Goal: Information Seeking & Learning: Learn about a topic

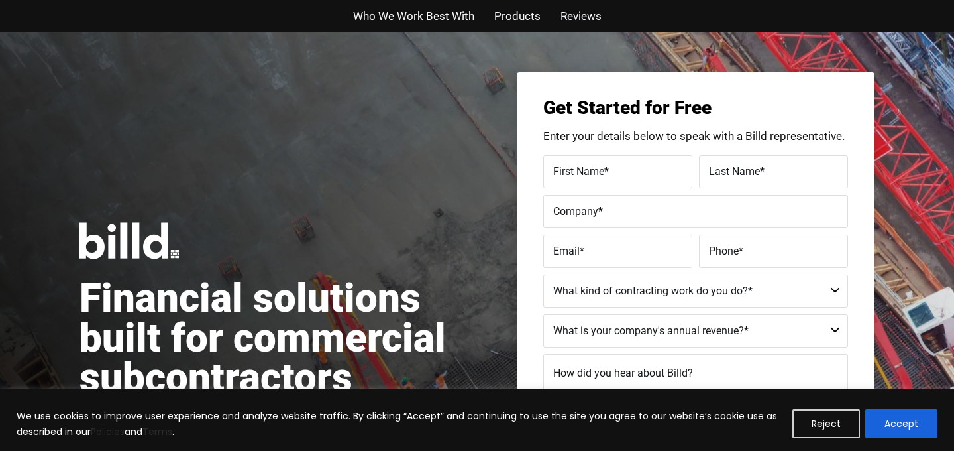
click at [423, 28] on div "Who We Work Best With Products Reviews" at bounding box center [477, 16] width 756 height 32
click at [422, 21] on span "Who We Work Best With" at bounding box center [413, 16] width 121 height 19
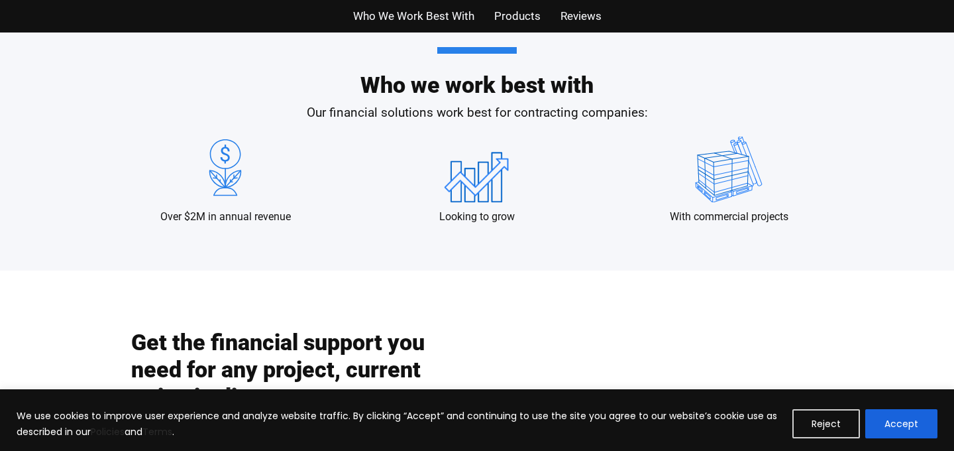
scroll to position [1339, 0]
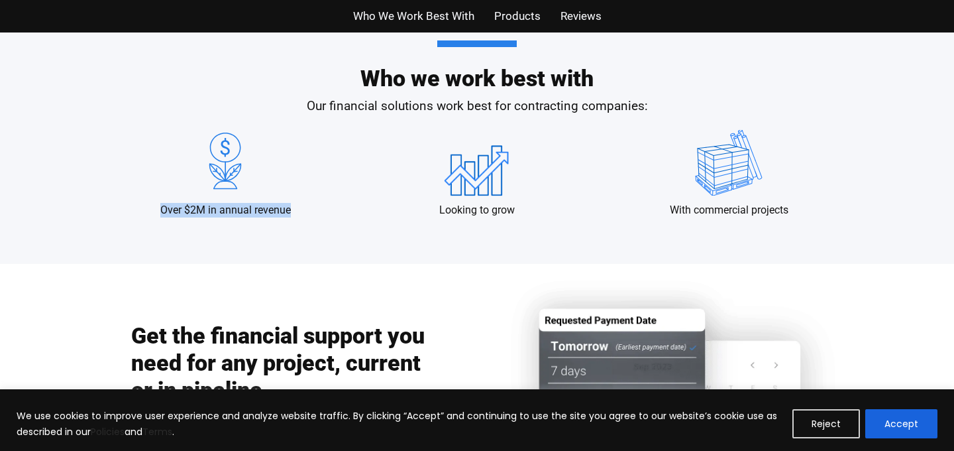
drag, startPoint x: 296, startPoint y: 207, endPoint x: 292, endPoint y: 196, distance: 11.7
click at [292, 196] on div "Over $2M in annual revenue" at bounding box center [225, 173] width 239 height 87
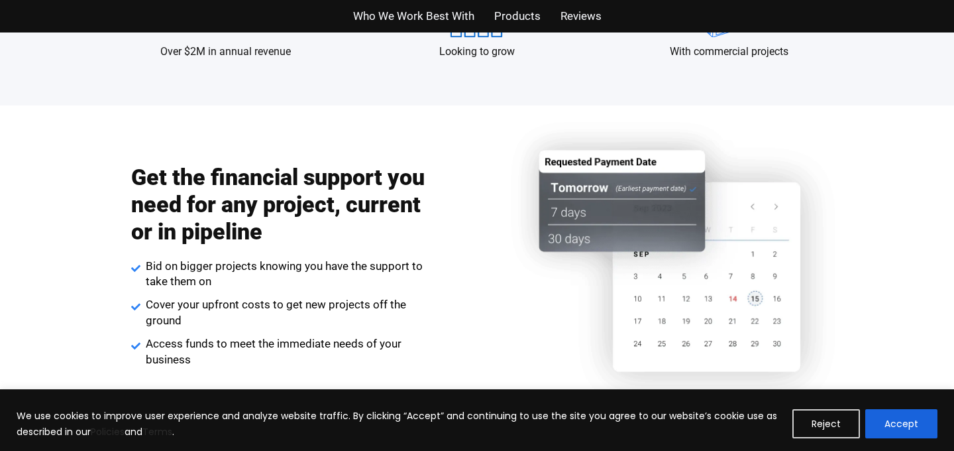
scroll to position [1559, 0]
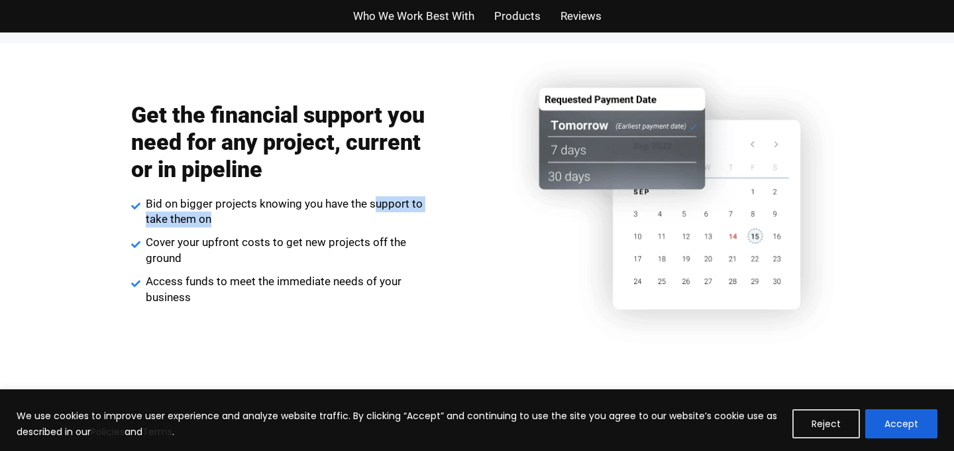
drag, startPoint x: 385, startPoint y: 218, endPoint x: 372, endPoint y: 196, distance: 25.2
click at [372, 196] on span "Bid on bigger projects knowing you have the support to take them on" at bounding box center [285, 212] width 287 height 32
click at [372, 190] on div "Get the financial support you need for any project, current or in pipeline Bid …" at bounding box center [280, 203] width 298 height 217
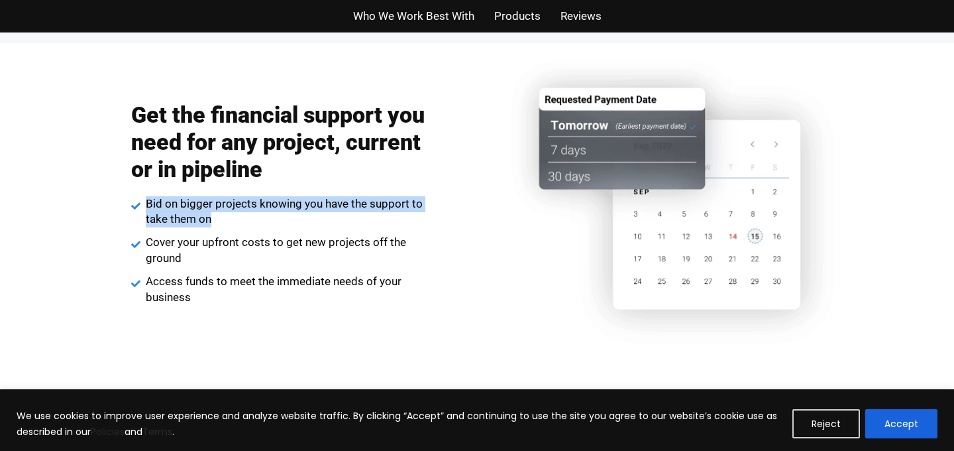
drag, startPoint x: 372, startPoint y: 190, endPoint x: 386, endPoint y: 213, distance: 26.5
click at [386, 213] on div "Get the financial support you need for any project, current or in pipeline Bid …" at bounding box center [280, 203] width 298 height 217
click at [386, 213] on span "Bid on bigger projects knowing you have the support to take them on" at bounding box center [285, 212] width 287 height 32
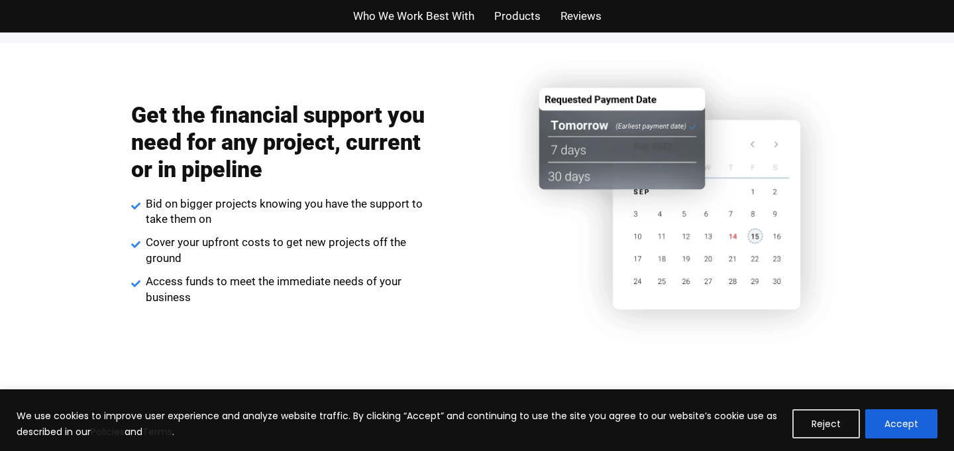
scroll to position [1551, 0]
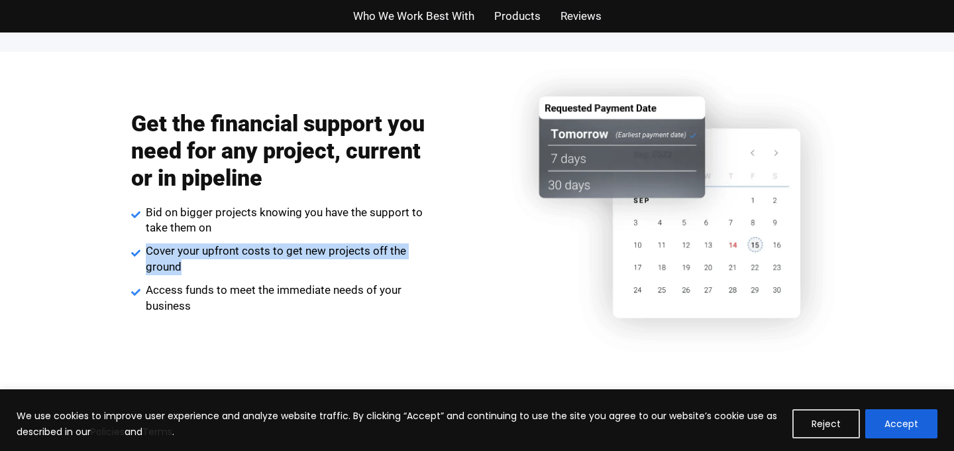
drag, startPoint x: 371, startPoint y: 235, endPoint x: 388, endPoint y: 275, distance: 43.9
click at [388, 275] on ul "Bid on bigger projects knowing you have the support to take them on Cover your …" at bounding box center [280, 259] width 298 height 109
click at [388, 275] on li "Cover your upfront costs to get new projects off the ground" at bounding box center [280, 260] width 298 height 35
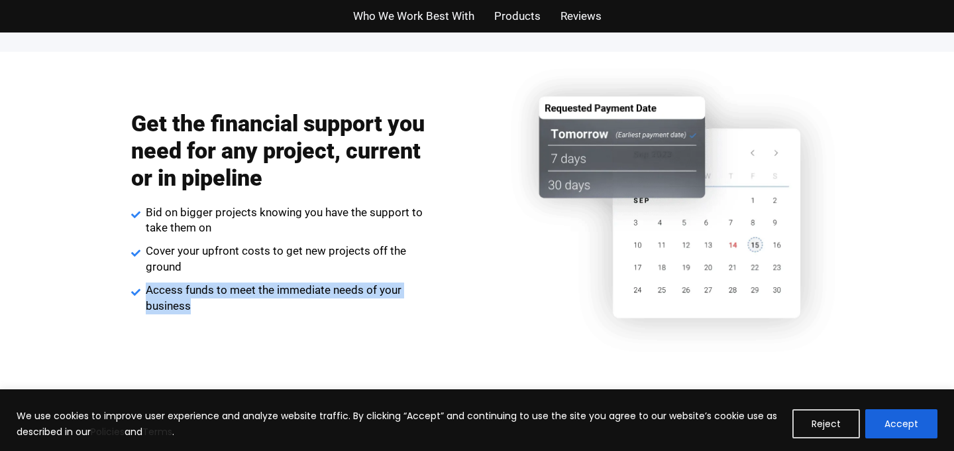
drag, startPoint x: 263, startPoint y: 273, endPoint x: 273, endPoint y: 301, distance: 29.6
click at [273, 301] on ul "Bid on bigger projects knowing you have the support to take them on Cover your …" at bounding box center [280, 259] width 298 height 109
click at [273, 301] on span "Access funds to meet the immediate needs of your business" at bounding box center [285, 298] width 287 height 32
drag, startPoint x: 273, startPoint y: 301, endPoint x: 269, endPoint y: 279, distance: 22.2
click at [269, 279] on ul "Bid on bigger projects knowing you have the support to take them on Cover your …" at bounding box center [280, 259] width 298 height 109
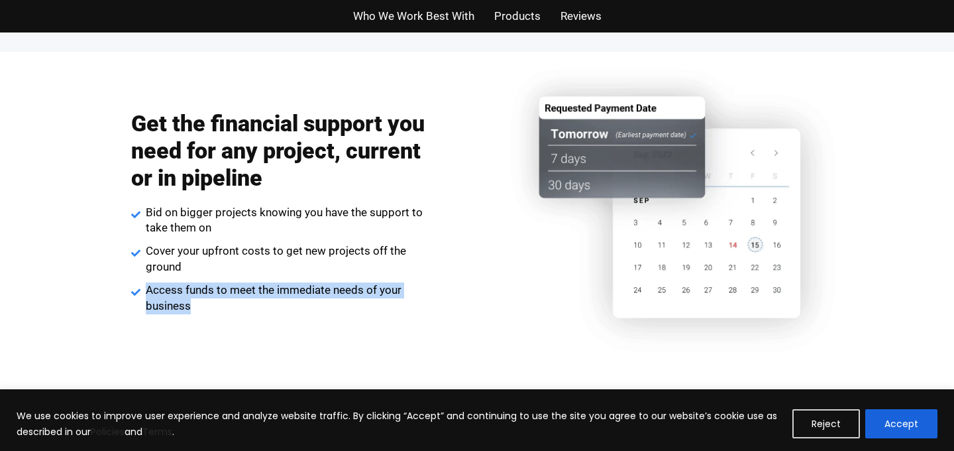
click at [269, 279] on ul "Bid on bigger projects knowing you have the support to take them on Cover your …" at bounding box center [280, 259] width 298 height 109
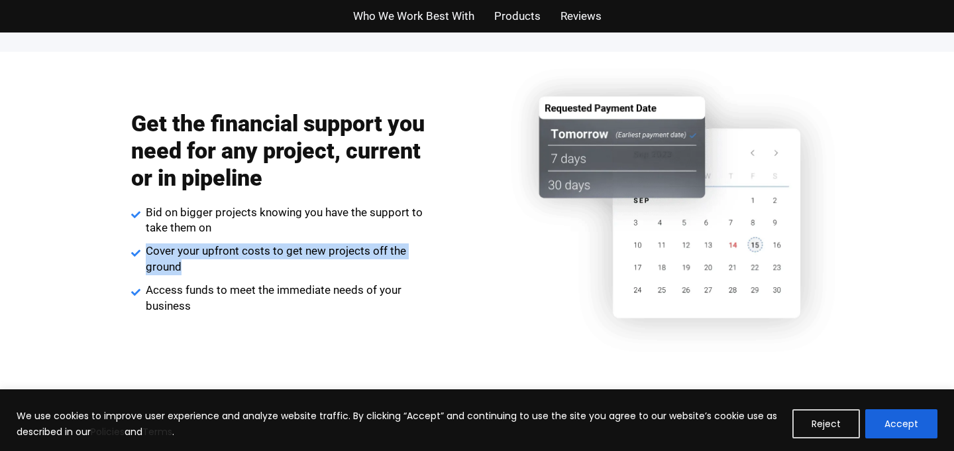
drag, startPoint x: 260, startPoint y: 268, endPoint x: 254, endPoint y: 243, distance: 26.5
click at [254, 243] on span "Cover your upfront costs to get new projects off the ground" at bounding box center [285, 259] width 287 height 32
click at [253, 240] on ul "Bid on bigger projects knowing you have the support to take them on Cover your …" at bounding box center [280, 259] width 298 height 109
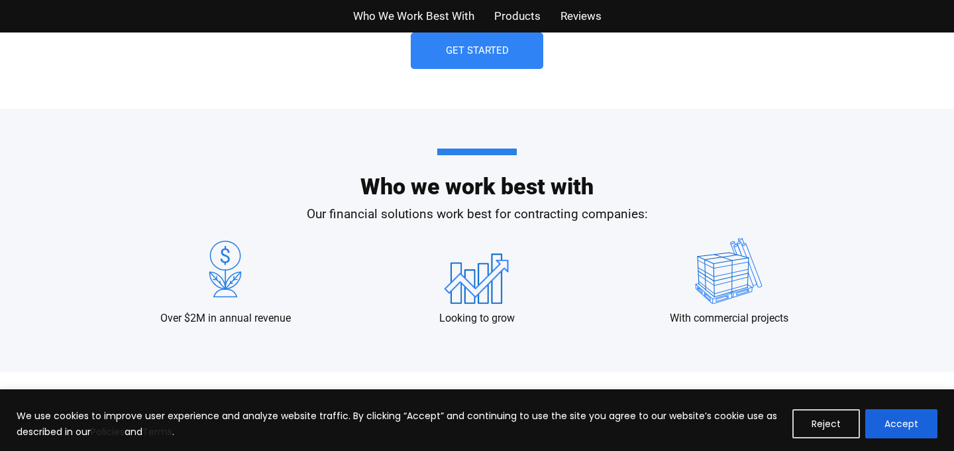
scroll to position [1151, 0]
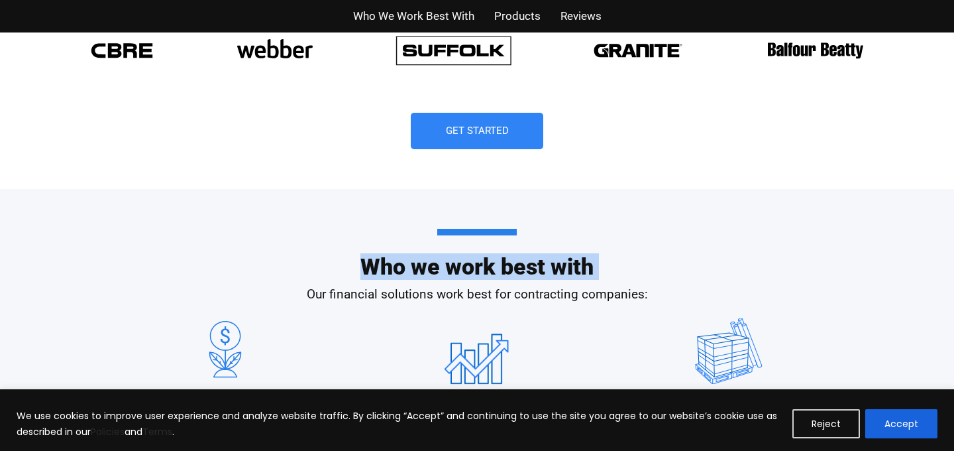
drag, startPoint x: 361, startPoint y: 270, endPoint x: 373, endPoint y: 282, distance: 17.3
click at [373, 282] on div "Who we work best with Our financial solutions work best for contracting compani…" at bounding box center [477, 320] width 756 height 263
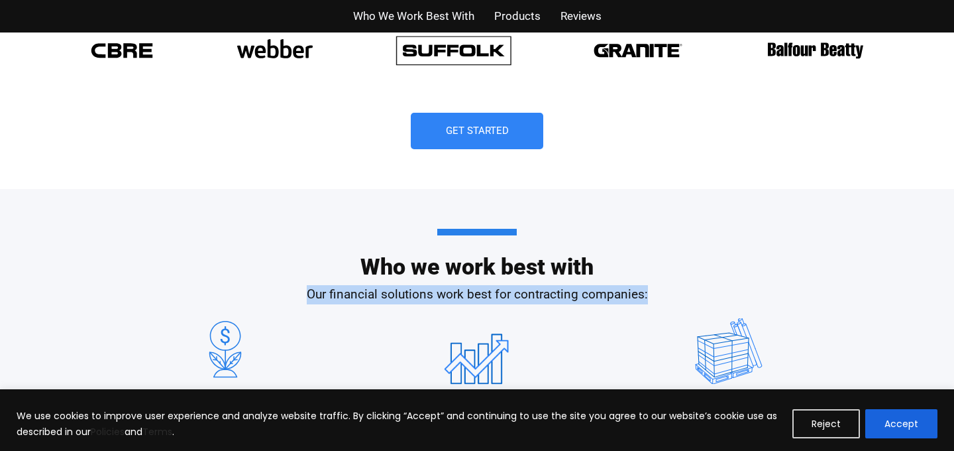
drag, startPoint x: 304, startPoint y: 290, endPoint x: 312, endPoint y: 306, distance: 18.7
click at [312, 306] on div "Who we work best with Our financial solutions work best for contracting compani…" at bounding box center [477, 320] width 756 height 263
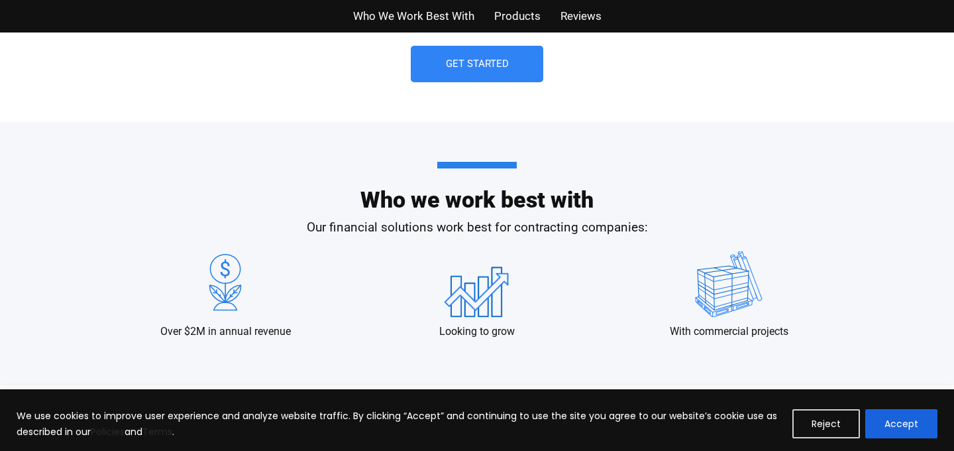
scroll to position [1231, 0]
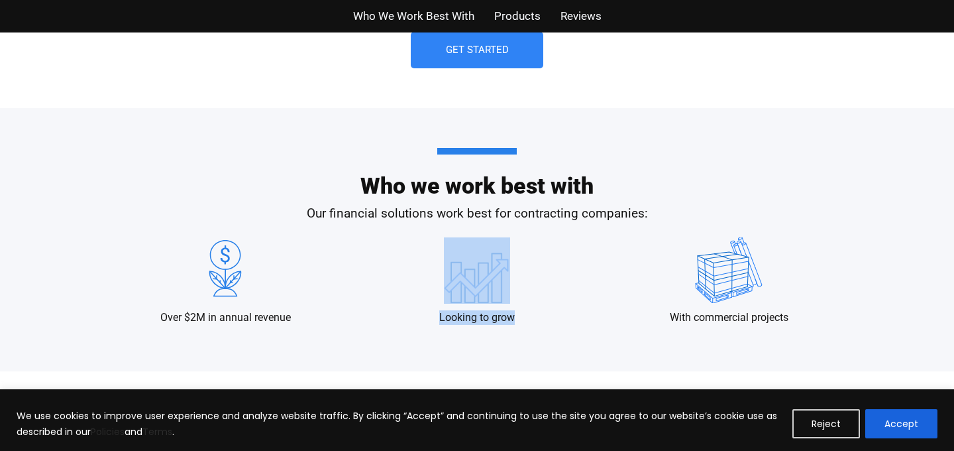
drag, startPoint x: 519, startPoint y: 321, endPoint x: 464, endPoint y: 262, distance: 80.2
click at [464, 262] on div "Looking to grow" at bounding box center [477, 280] width 239 height 87
click at [430, 254] on div "Looking to grow" at bounding box center [477, 280] width 239 height 87
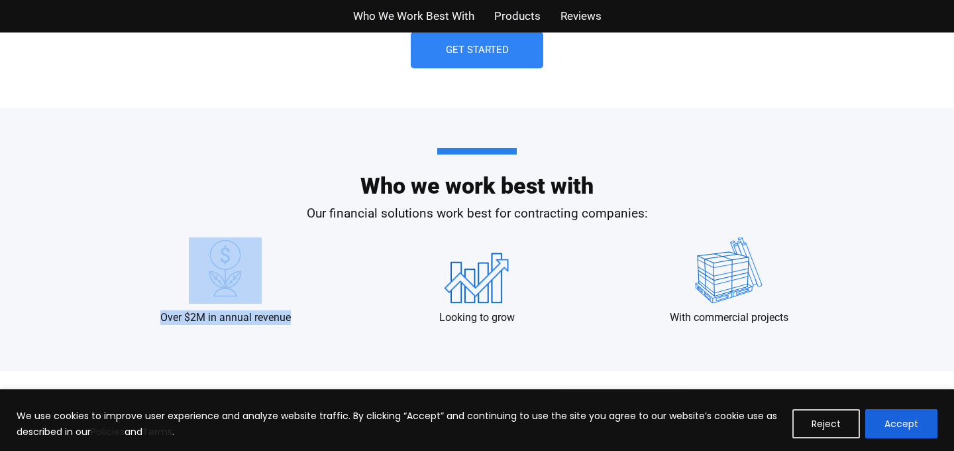
drag, startPoint x: 306, startPoint y: 318, endPoint x: 256, endPoint y: 233, distance: 98.3
click at [256, 233] on div "Over $2M in annual revenue Looking to grow With commercial projects" at bounding box center [477, 281] width 742 height 101
click at [254, 231] on div "Over $2M in annual revenue Looking to grow With commercial projects" at bounding box center [477, 281] width 742 height 101
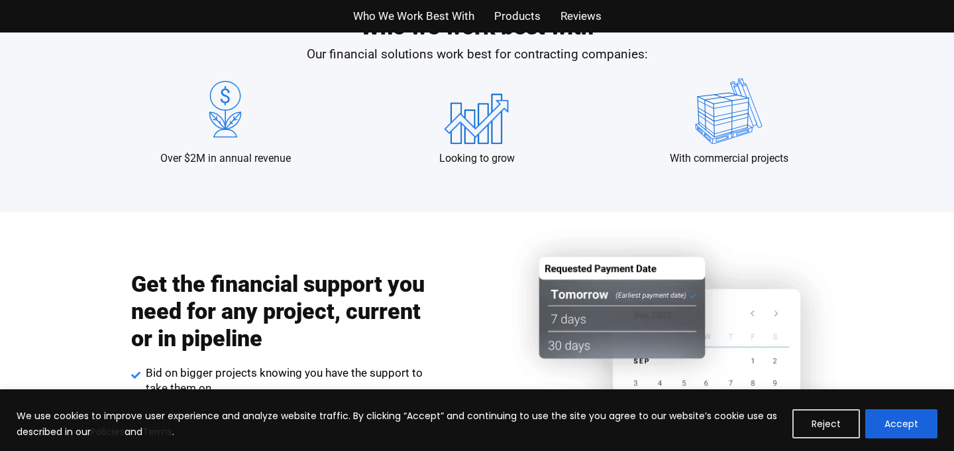
scroll to position [1338, 0]
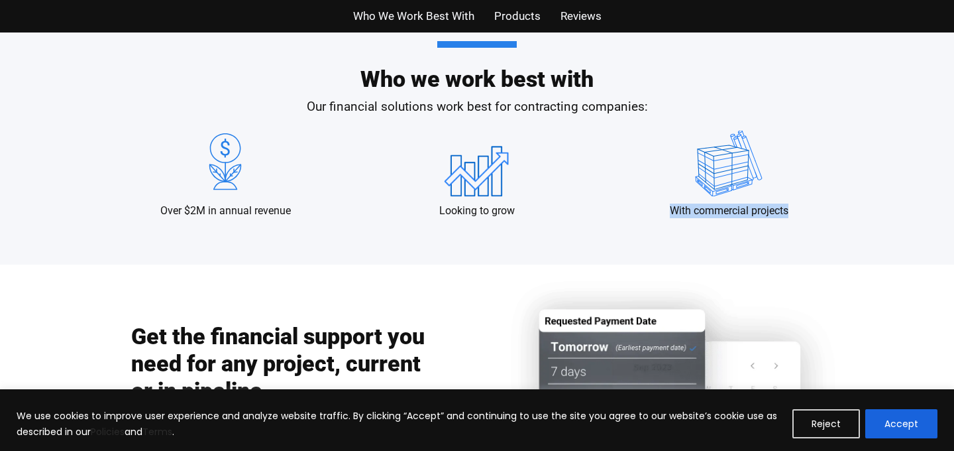
drag, startPoint x: 796, startPoint y: 215, endPoint x: 780, endPoint y: 148, distance: 69.4
click at [780, 142] on div "With commercial projects" at bounding box center [729, 174] width 239 height 87
click at [781, 160] on div "With commercial projects" at bounding box center [729, 174] width 239 height 87
drag, startPoint x: 781, startPoint y: 160, endPoint x: 806, endPoint y: 221, distance: 66.0
click at [806, 221] on div "Over $2M in annual revenue Looking to grow With commercial projects" at bounding box center [477, 174] width 742 height 101
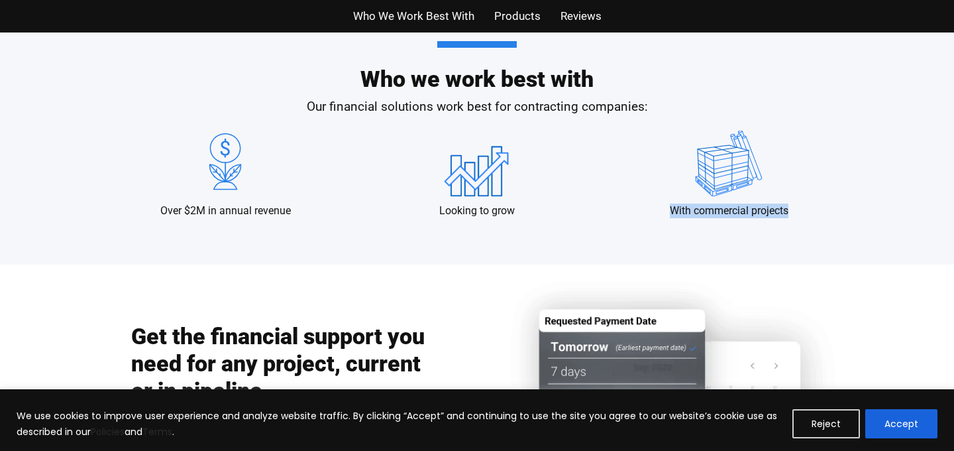
click at [806, 221] on div "Over $2M in annual revenue Looking to grow With commercial projects" at bounding box center [477, 174] width 742 height 101
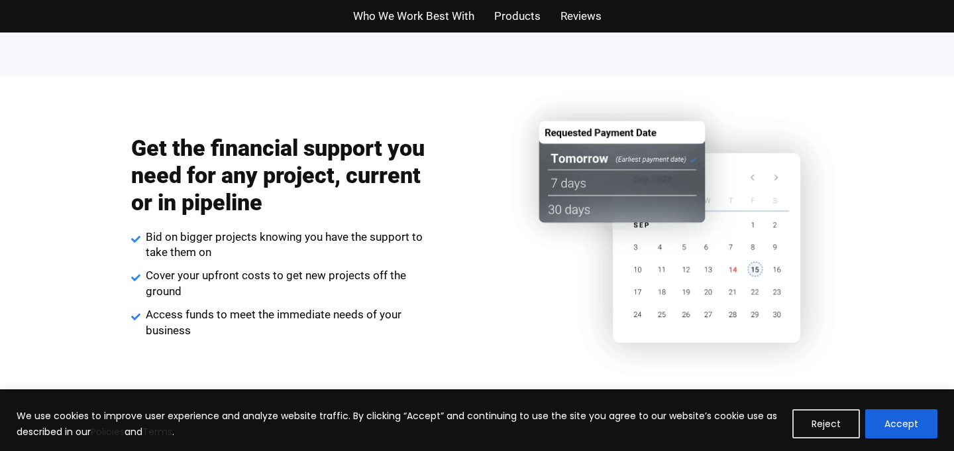
scroll to position [1564, 0]
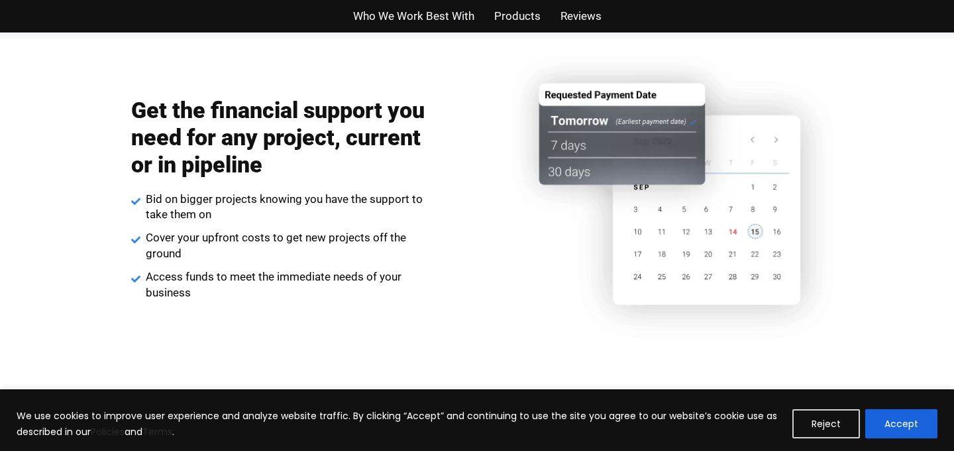
drag, startPoint x: 744, startPoint y: 132, endPoint x: 646, endPoint y: 227, distance: 136.9
